Goal: Task Accomplishment & Management: Manage account settings

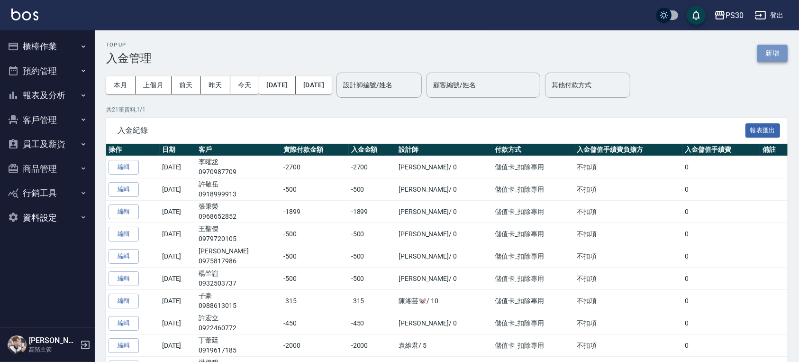
click at [767, 56] on button "新增" at bounding box center [773, 54] width 30 height 18
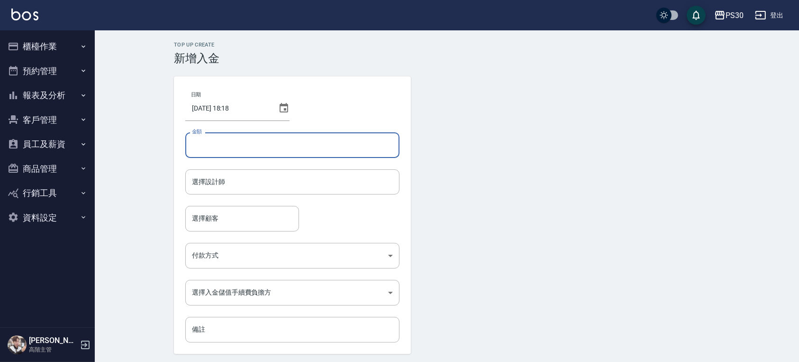
click at [286, 147] on input "金額" at bounding box center [292, 145] width 214 height 26
type input "-500"
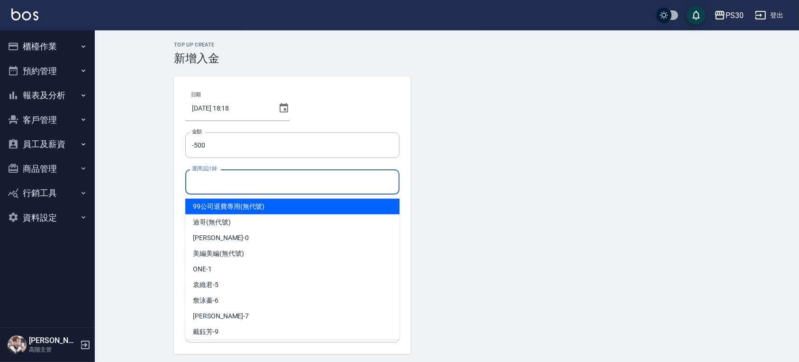
click at [230, 181] on input "選擇設計師" at bounding box center [293, 182] width 206 height 17
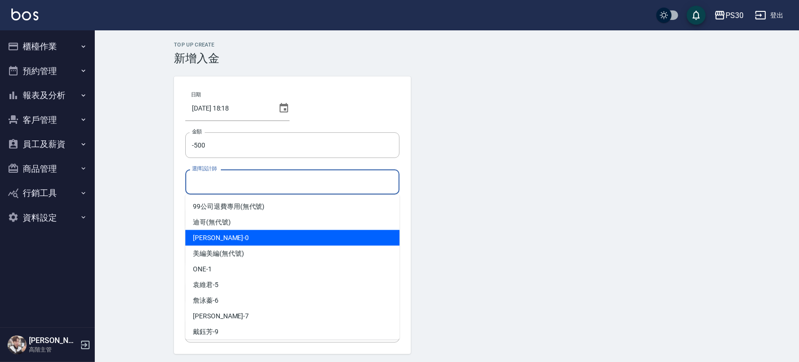
click at [250, 232] on div "廖金城 -0" at bounding box center [292, 238] width 214 height 16
type input "廖金城-0"
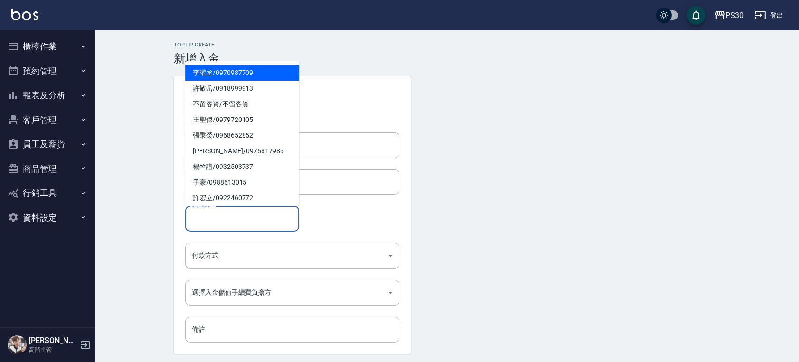
click at [243, 225] on input "選擇顧客" at bounding box center [242, 218] width 105 height 17
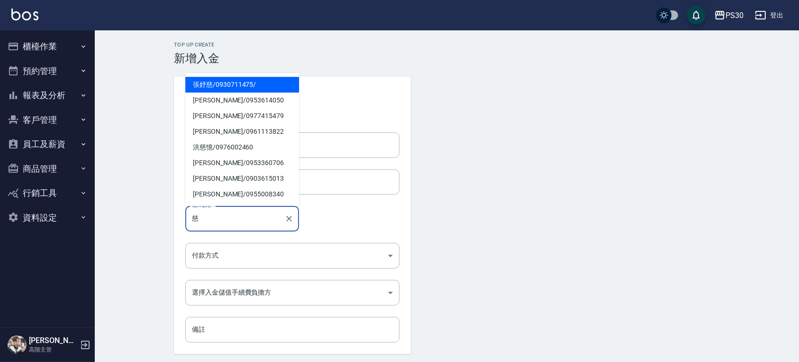
click at [225, 88] on span "張妤慈 / 0930711475 /" at bounding box center [242, 85] width 114 height 16
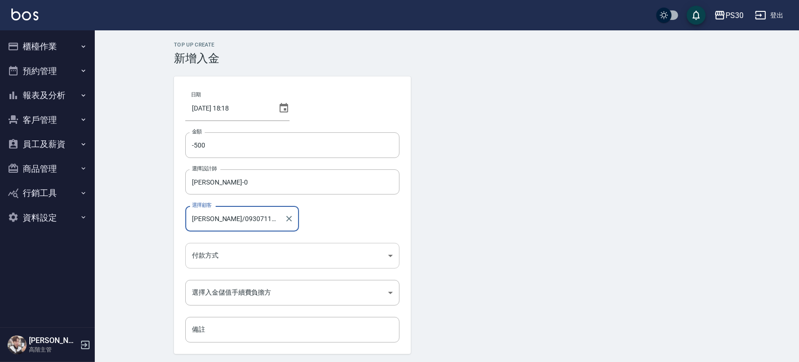
type input "張妤慈/0930711475/"
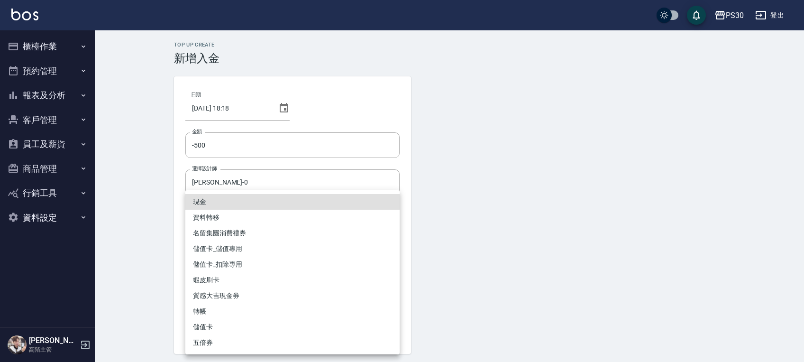
click at [268, 259] on body "PS30 登出 櫃檯作業 打帳單 帳單列表 掛單列表 座位開單 營業儀表板 現金收支登錄 高階收支登錄 材料自購登錄 每日結帳 排班表 現場電腦打卡 掃碼打卡…" at bounding box center [402, 197] width 804 height 394
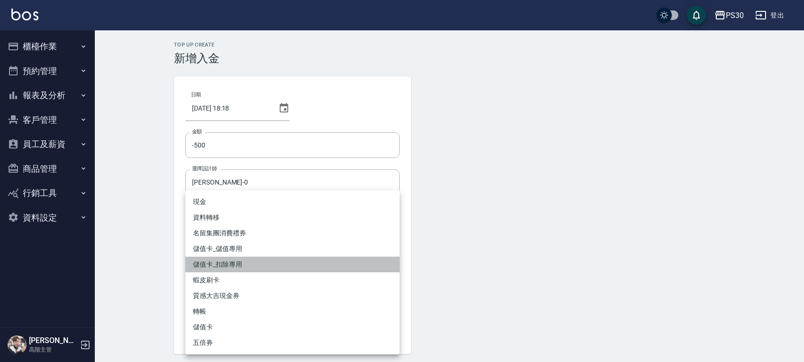
click at [228, 262] on li "儲值卡_扣除專用" at bounding box center [292, 265] width 214 height 16
type input "儲值卡_扣除專用"
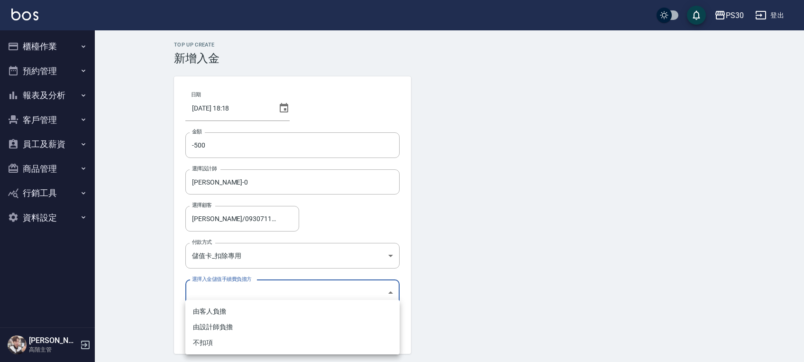
click at [220, 285] on body "PS30 登出 櫃檯作業 打帳單 帳單列表 掛單列表 座位開單 營業儀表板 現金收支登錄 高階收支登錄 材料自購登錄 每日結帳 排班表 現場電腦打卡 掃碼打卡…" at bounding box center [402, 197] width 804 height 394
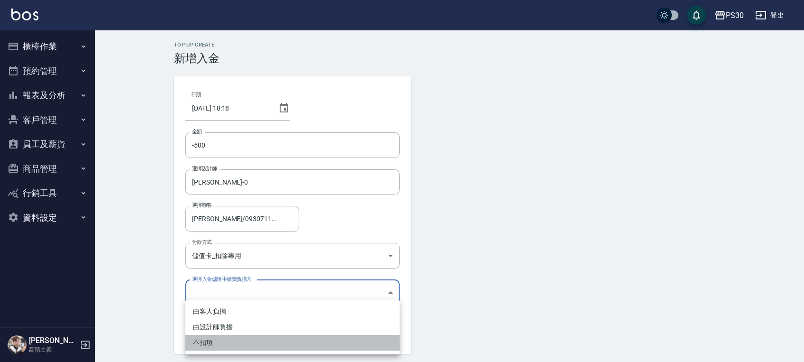
click at [213, 336] on li "不扣項" at bounding box center [292, 343] width 214 height 16
type input "WITHOUTHANDLINGFEE"
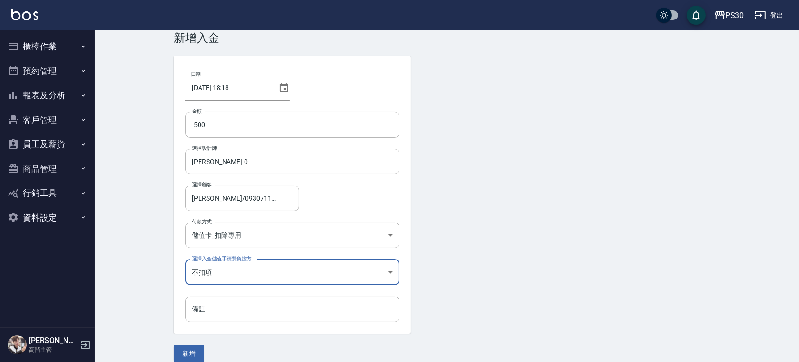
scroll to position [32, 0]
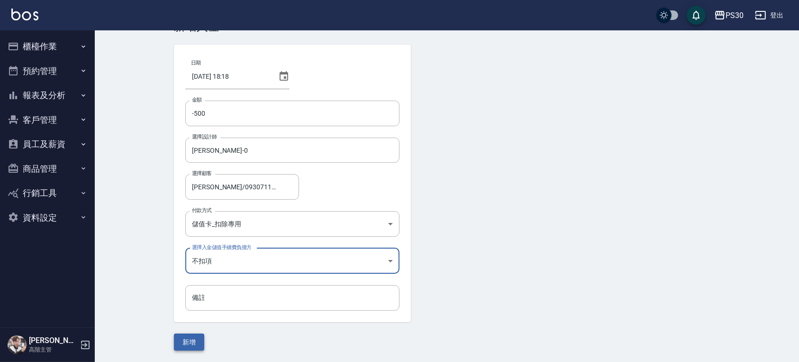
click at [194, 334] on button "新增" at bounding box center [189, 342] width 30 height 18
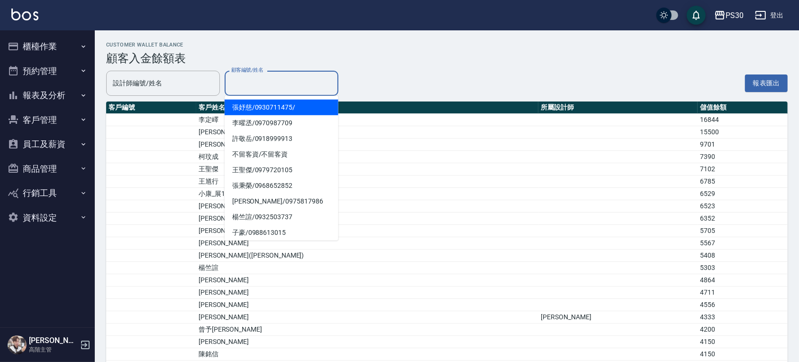
click at [273, 90] on input "顧客編號/姓名" at bounding box center [281, 83] width 105 height 17
click at [267, 109] on span "[PERSON_NAME]/ 0930711475 /" at bounding box center [282, 108] width 114 height 16
type input "張妤慈/0930711475/"
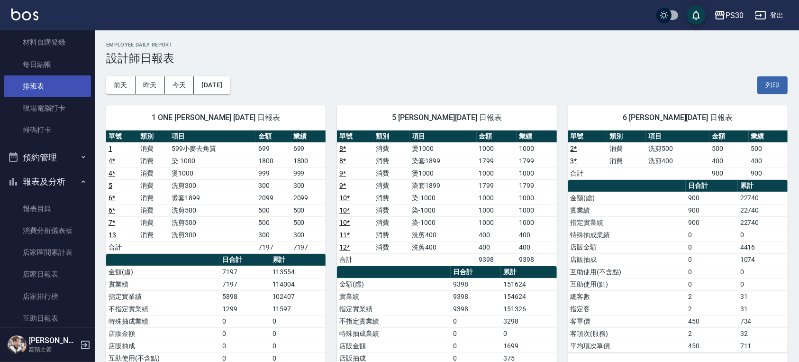
scroll to position [121, 0]
